Goal: Information Seeking & Learning: Learn about a topic

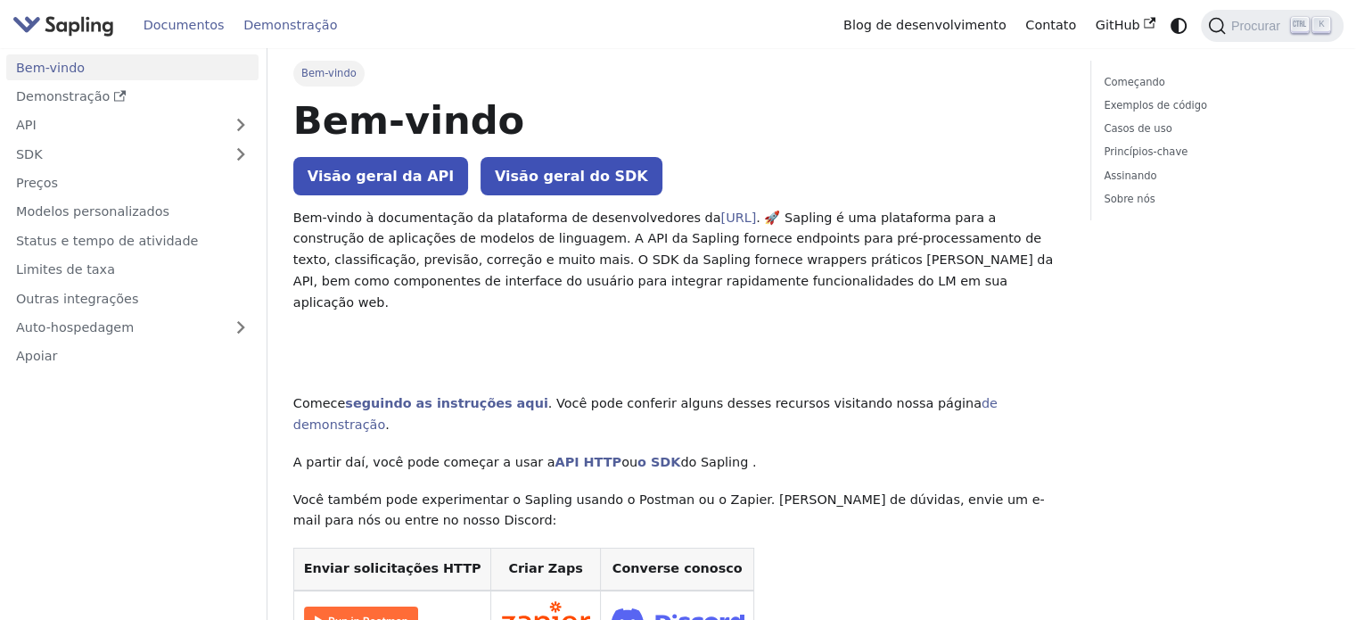
click at [309, 21] on font "Demonstração" at bounding box center [290, 25] width 94 height 14
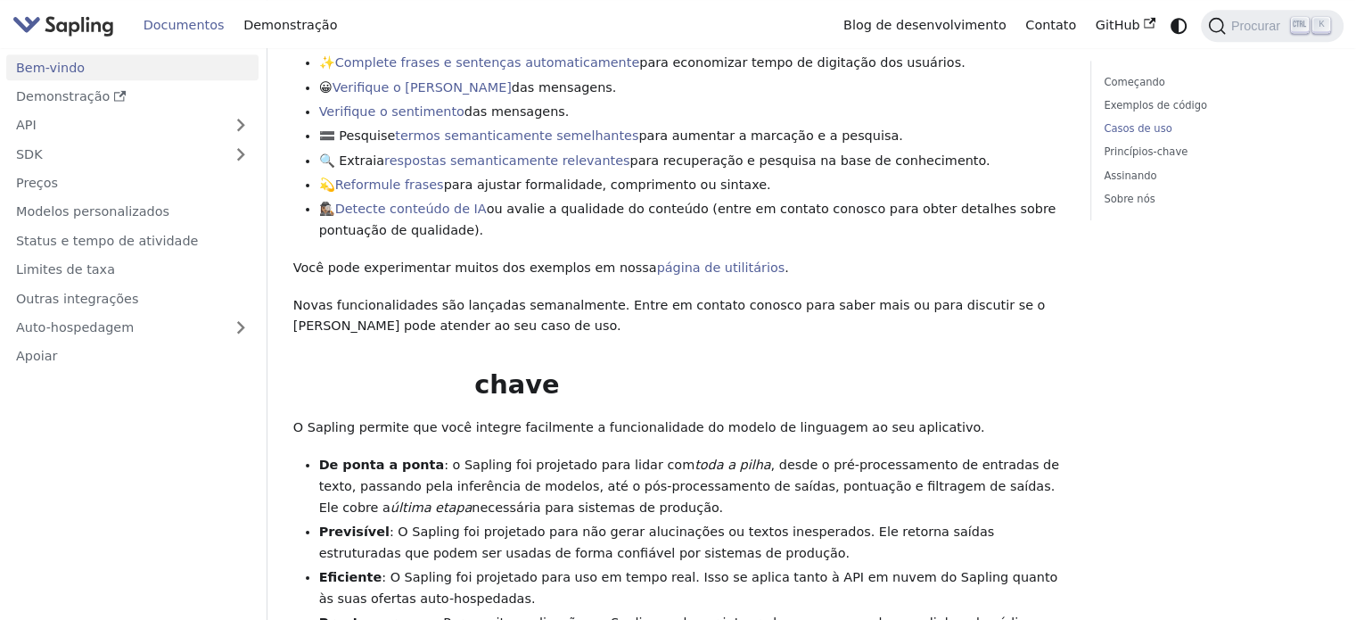
scroll to position [594, 0]
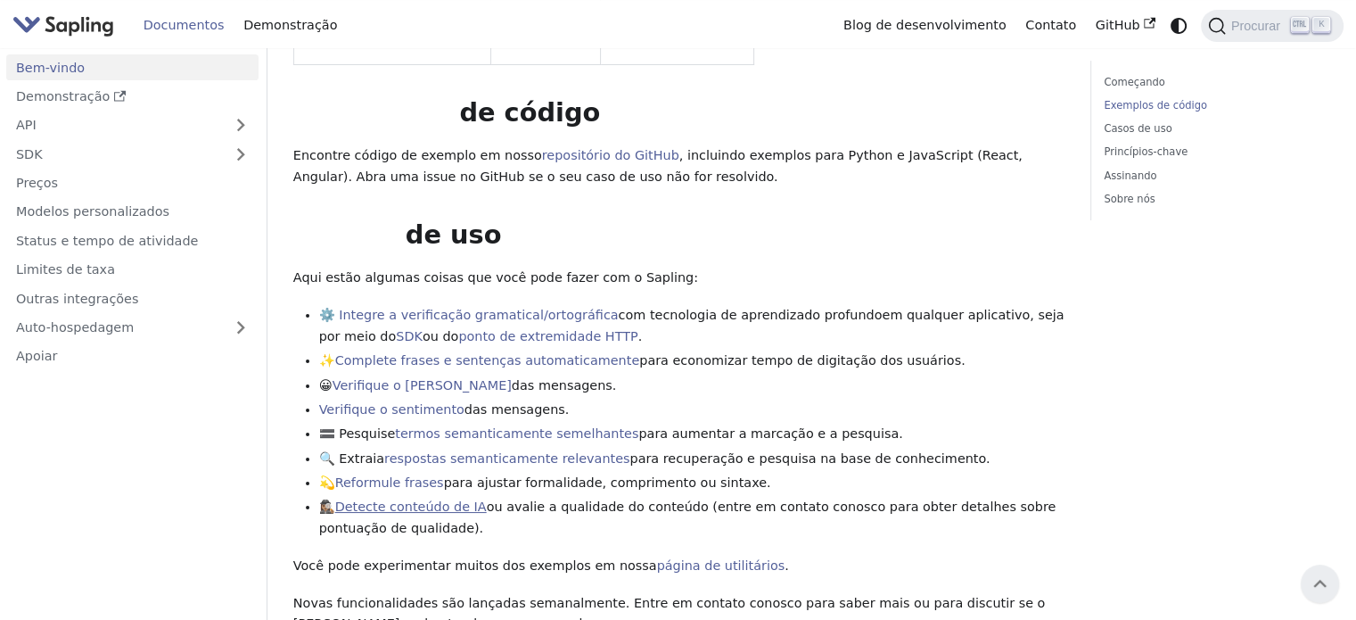
click at [431, 499] on font "Detecte conteúdo de IA" at bounding box center [411, 506] width 152 height 14
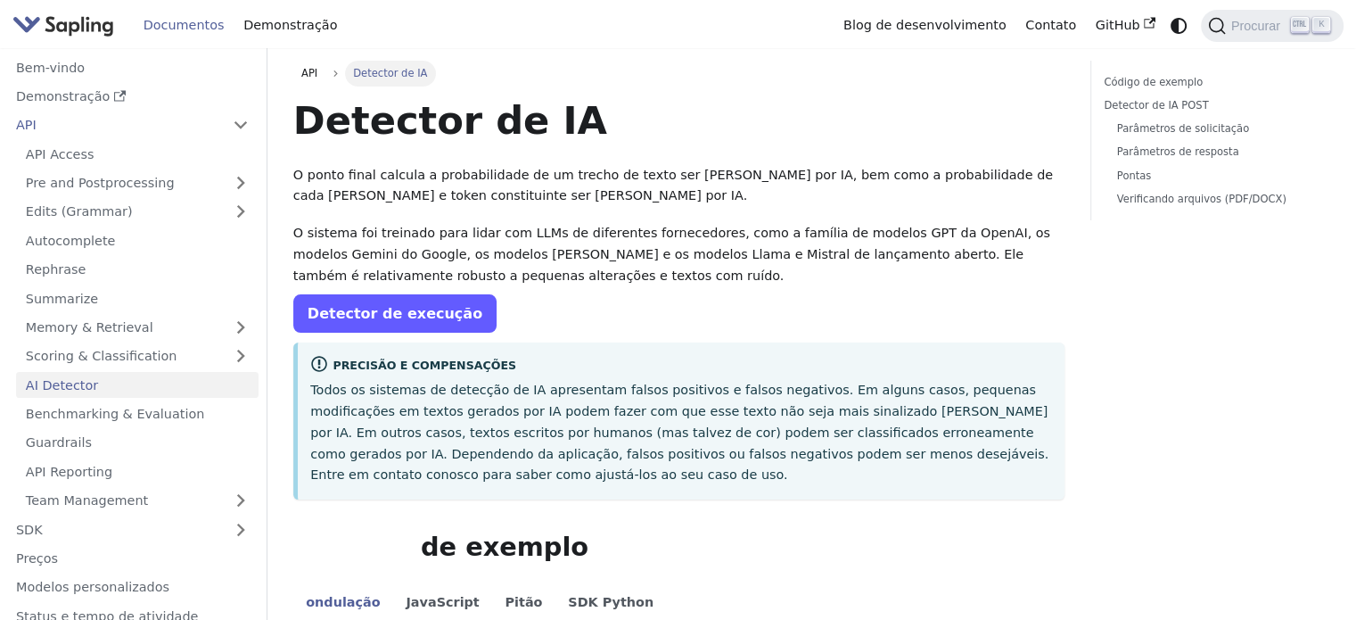
click at [378, 320] on font "Detector de execução" at bounding box center [395, 313] width 175 height 17
